Goal: Information Seeking & Learning: Learn about a topic

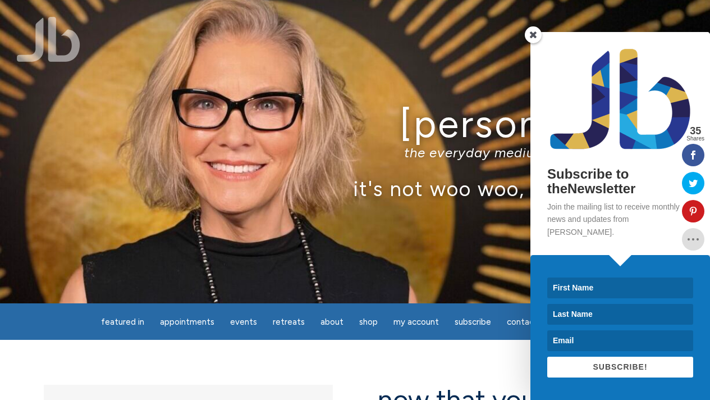
click at [534, 43] on span at bounding box center [533, 34] width 17 height 17
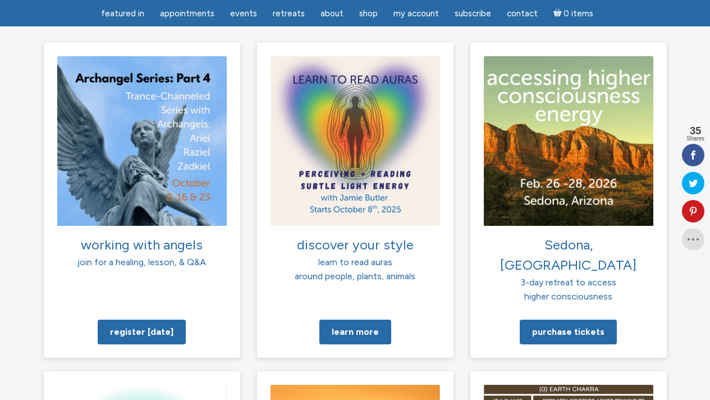
scroll to position [822, 0]
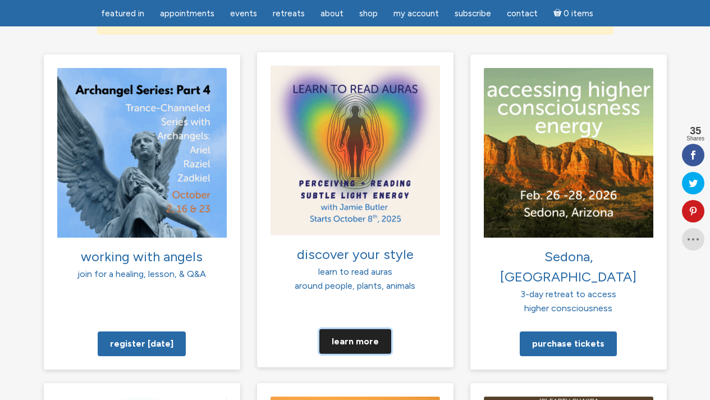
click at [345, 328] on link "Learn more" at bounding box center [355, 340] width 72 height 25
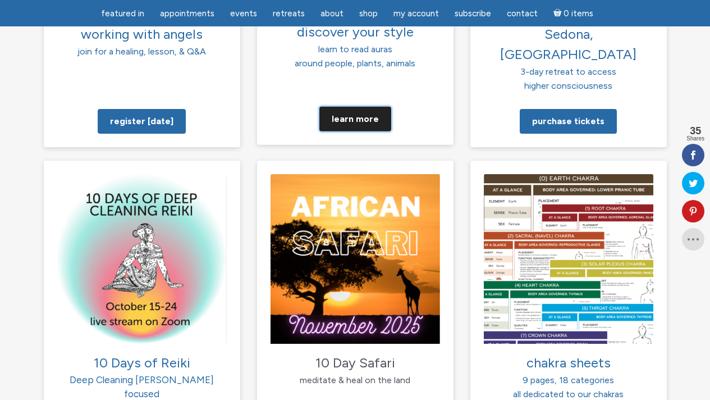
scroll to position [1047, 0]
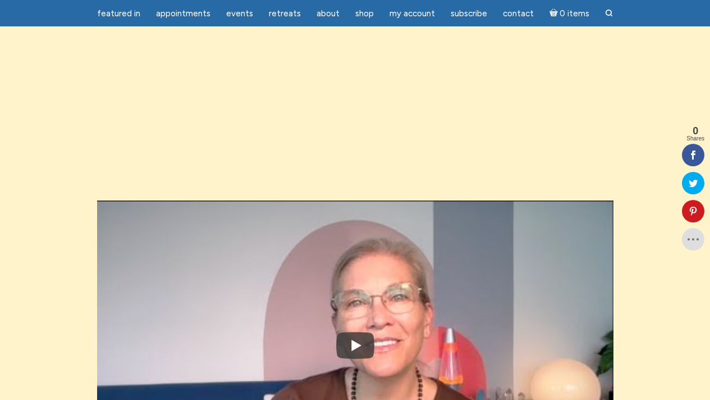
scroll to position [1190, 0]
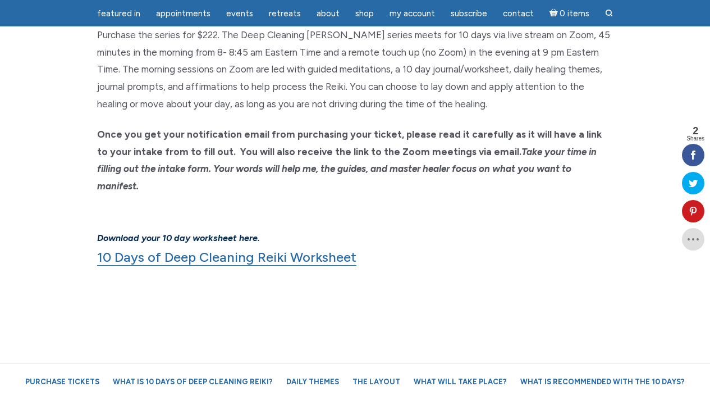
scroll to position [831, 0]
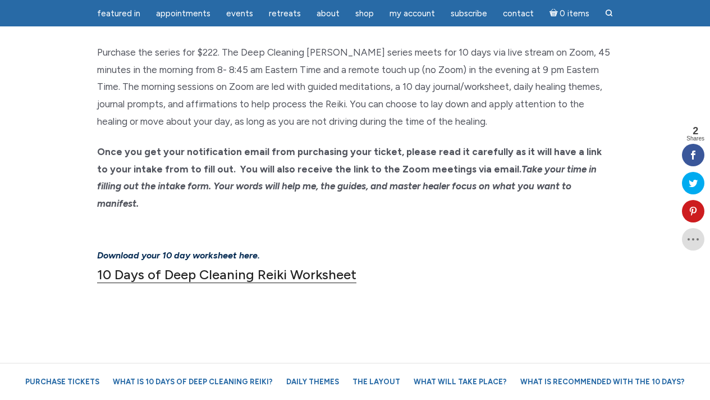
click at [141, 266] on link "10 Days of Deep Cleaning Reiki Worksheet" at bounding box center [226, 274] width 259 height 17
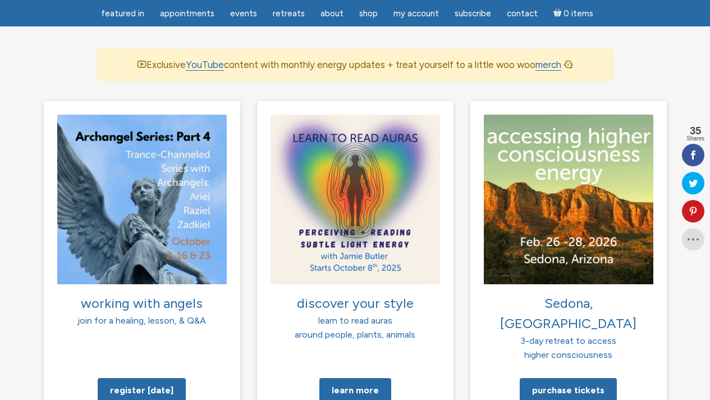
scroll to position [778, 0]
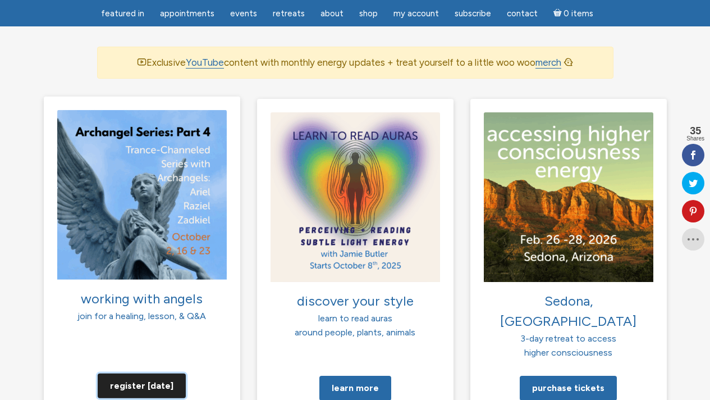
click at [126, 373] on link "Register today" at bounding box center [142, 385] width 88 height 25
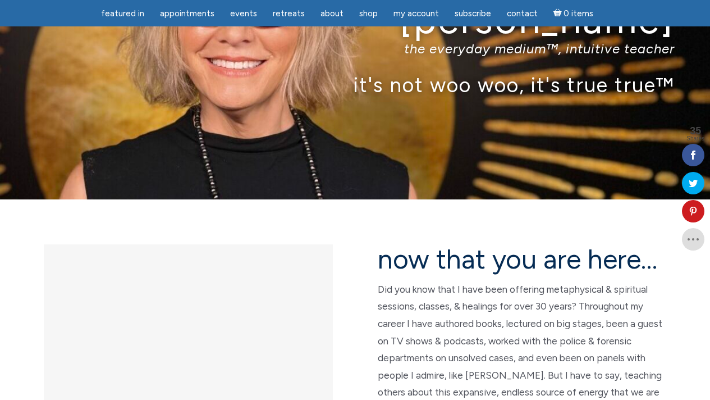
scroll to position [102, 0]
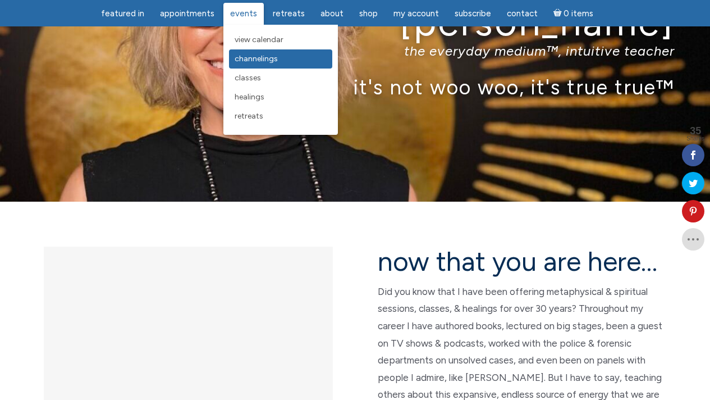
click at [250, 55] on span "Channelings" at bounding box center [256, 59] width 43 height 10
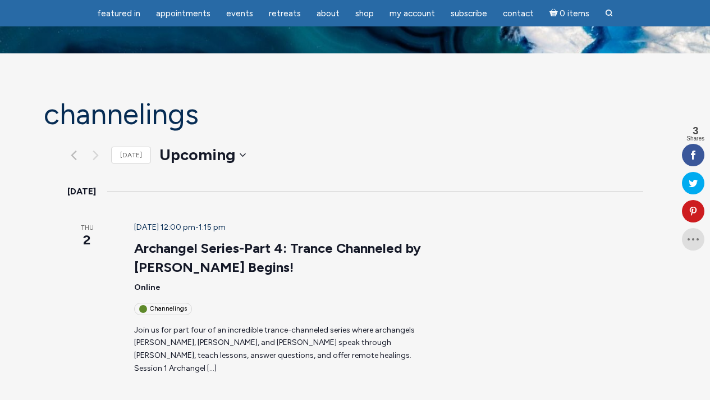
scroll to position [31, 0]
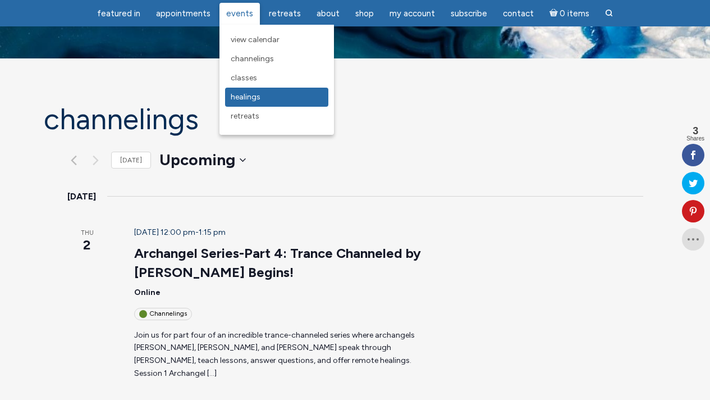
click at [241, 95] on span "Healings" at bounding box center [246, 97] width 30 height 10
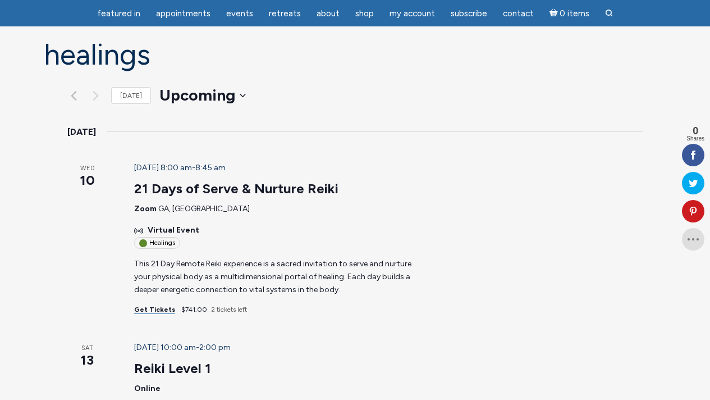
scroll to position [102, 0]
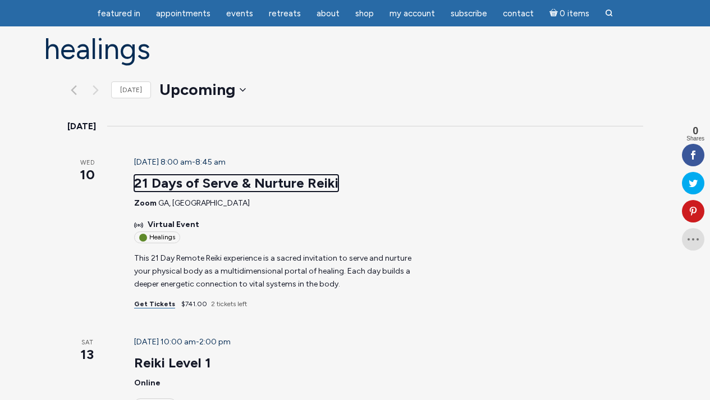
click at [202, 175] on link "21 Days of Serve & Nurture Reiki" at bounding box center [236, 183] width 204 height 17
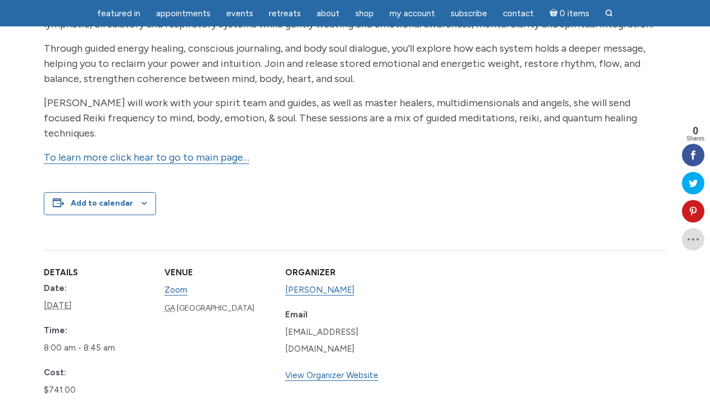
scroll to position [428, 0]
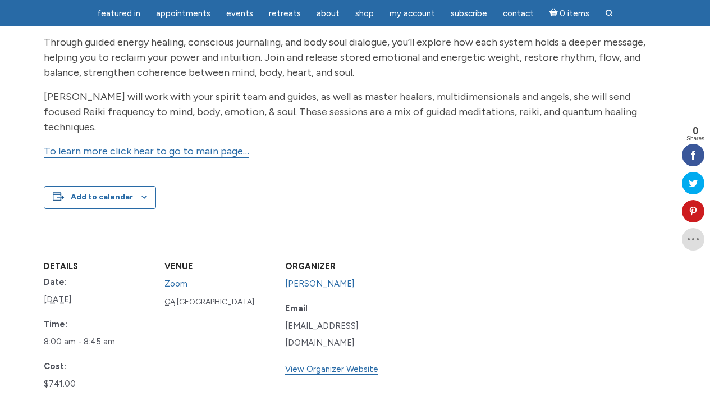
click at [214, 152] on link "To learn more click hear to go to main page…" at bounding box center [146, 151] width 205 height 13
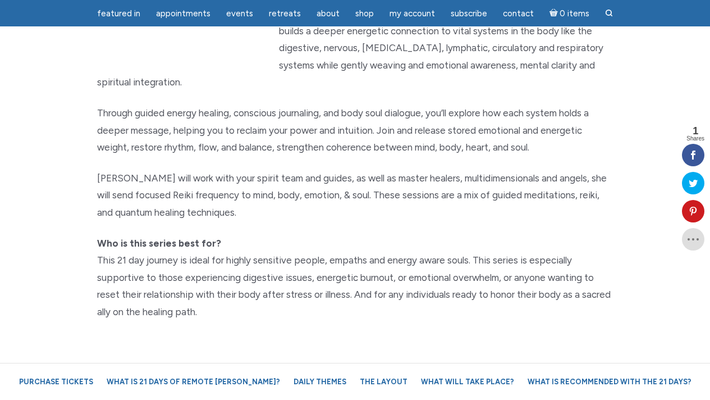
scroll to position [247, 0]
